Goal: Task Accomplishment & Management: Use online tool/utility

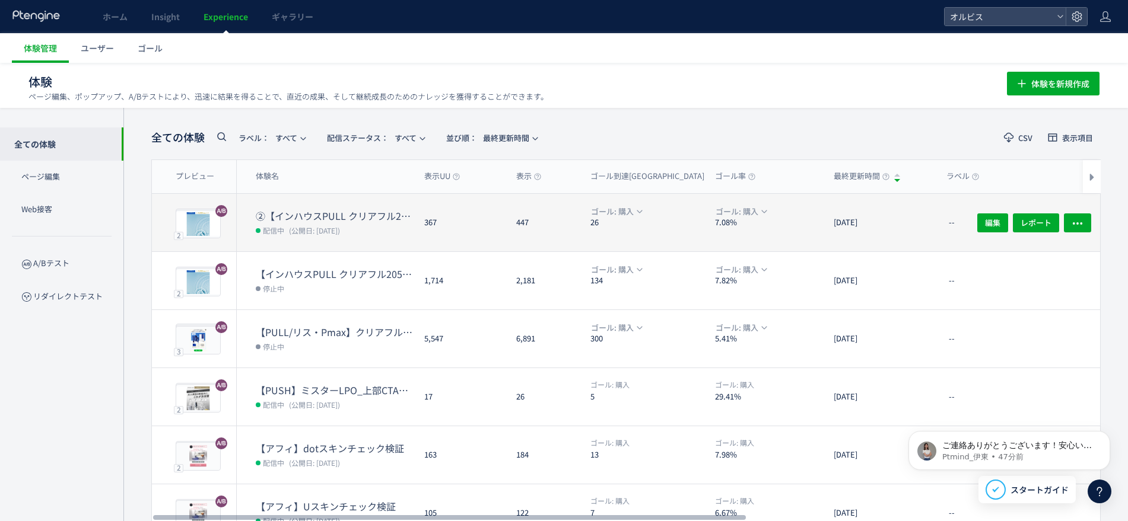
click at [413, 234] on dd "配信中 (公開日: [DATE])" at bounding box center [335, 229] width 159 height 15
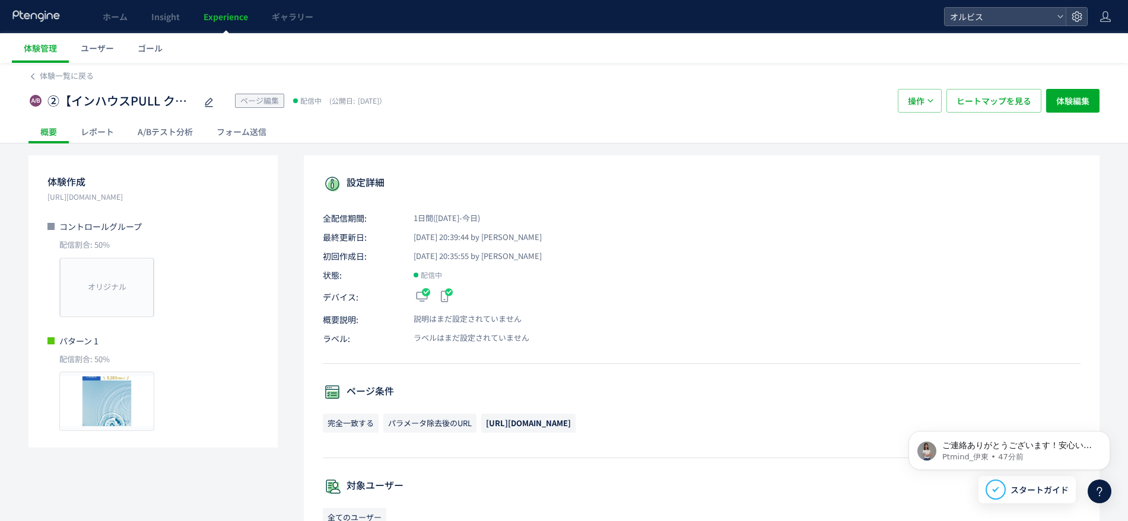
click at [170, 139] on div "A/Bテスト分析" at bounding box center [165, 132] width 79 height 24
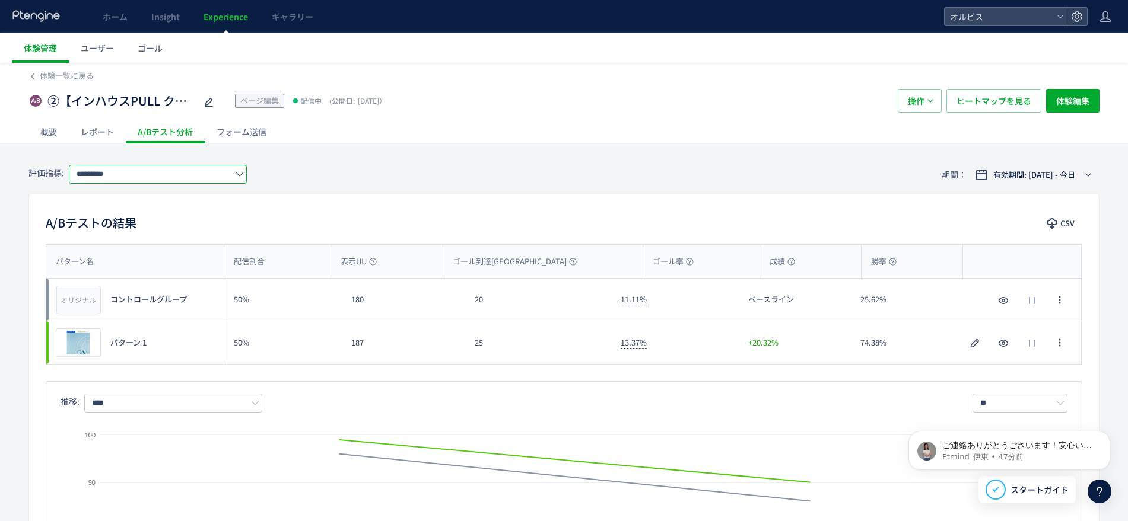
click at [225, 178] on input "*********" at bounding box center [158, 174] width 178 height 19
click at [179, 248] on span "購入" at bounding box center [160, 243] width 154 height 20
type input "**"
click at [140, 107] on span "②【インハウスPULL クリアフル205】PUSH勝ち反映検証FV動画＋FV下ブロック追加＋CV" at bounding box center [121, 101] width 148 height 17
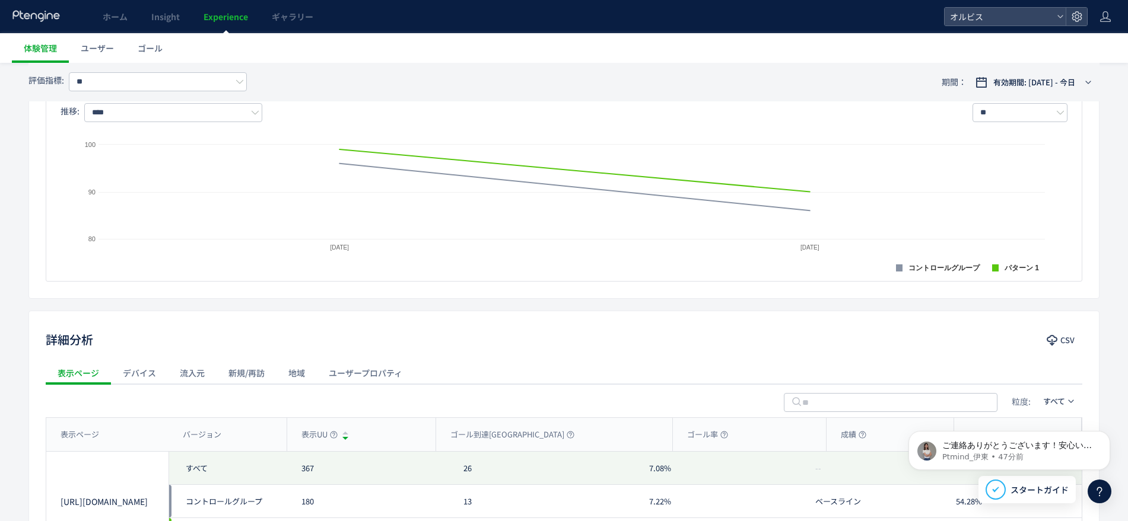
scroll to position [422, 0]
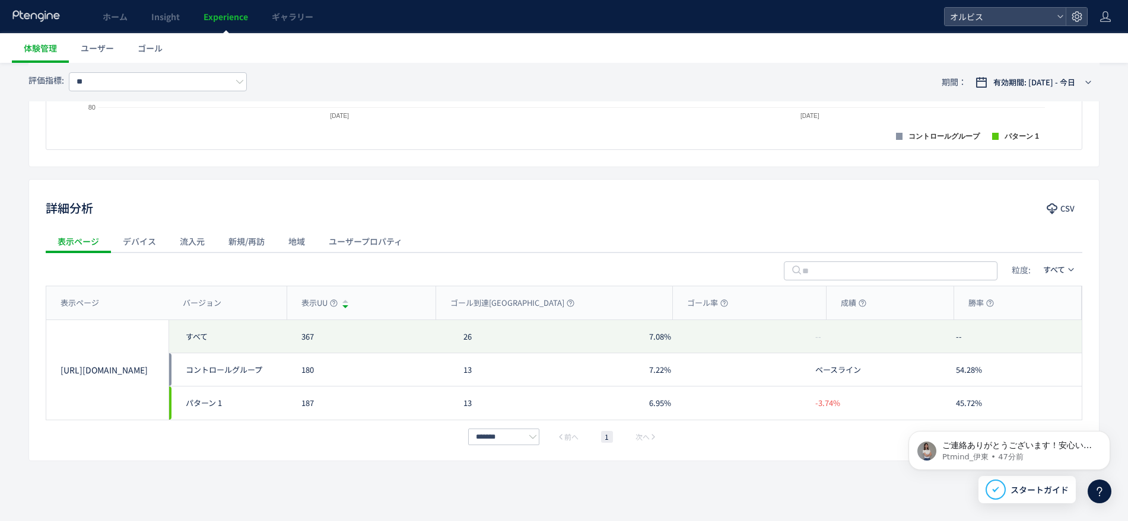
click at [193, 238] on div "流入元" at bounding box center [192, 242] width 49 height 24
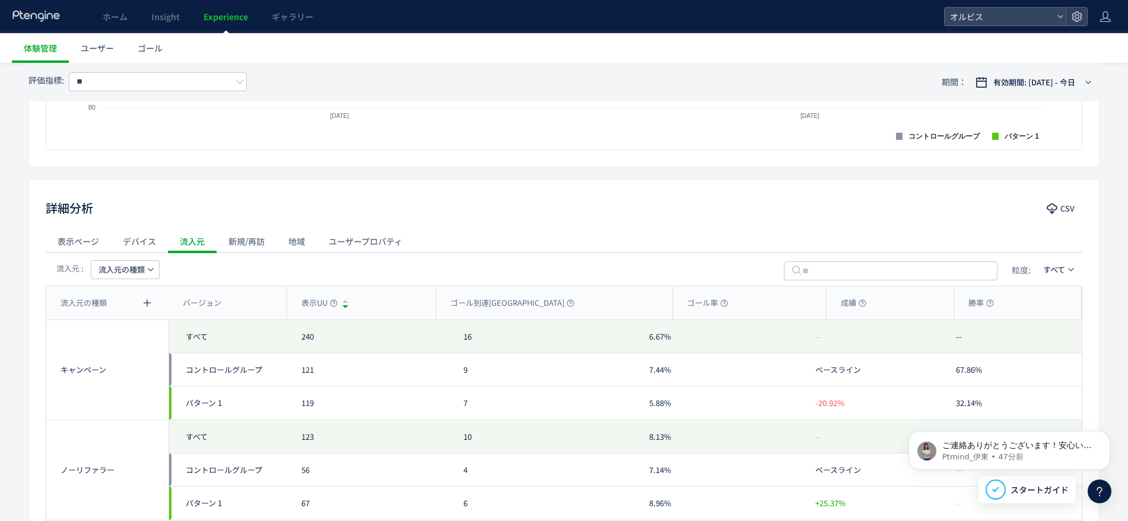
click at [126, 268] on span "流入元の種類" at bounding box center [121, 269] width 46 height 19
click at [122, 346] on li "流入元" at bounding box center [124, 346] width 81 height 21
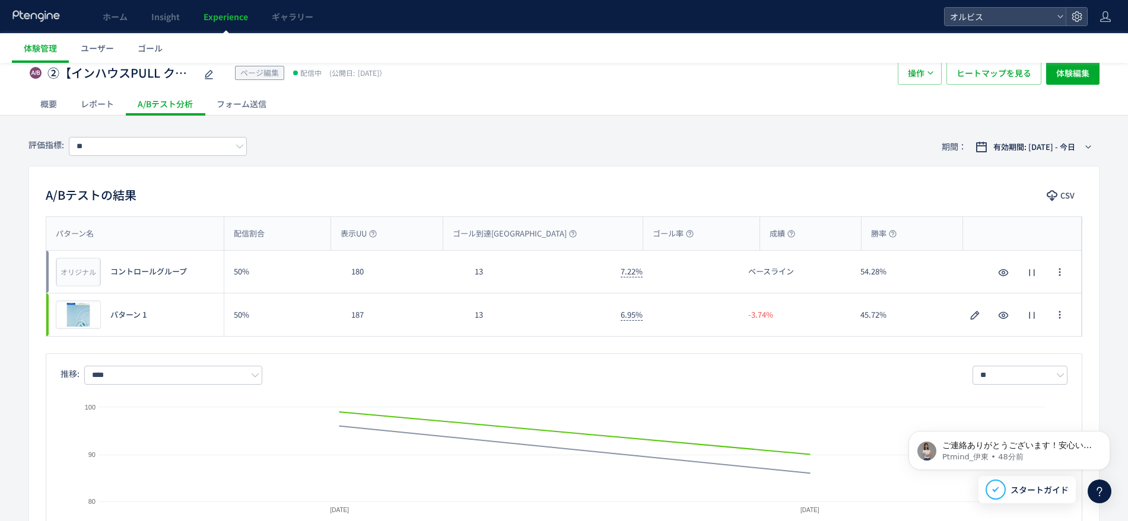
scroll to position [0, 0]
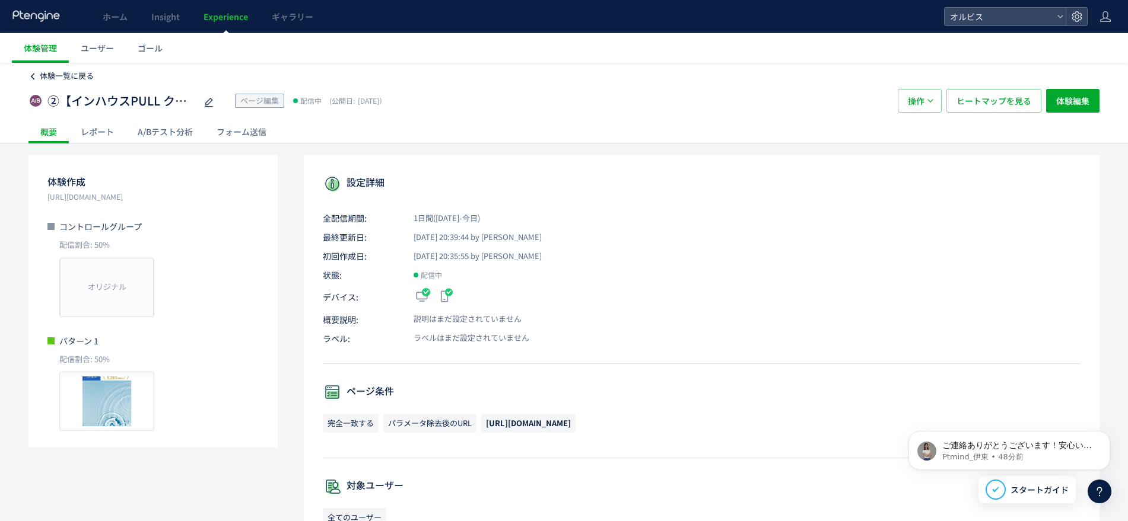
click at [49, 71] on span "体験一覧に戻る" at bounding box center [67, 75] width 54 height 11
